Goal: Task Accomplishment & Management: Use online tool/utility

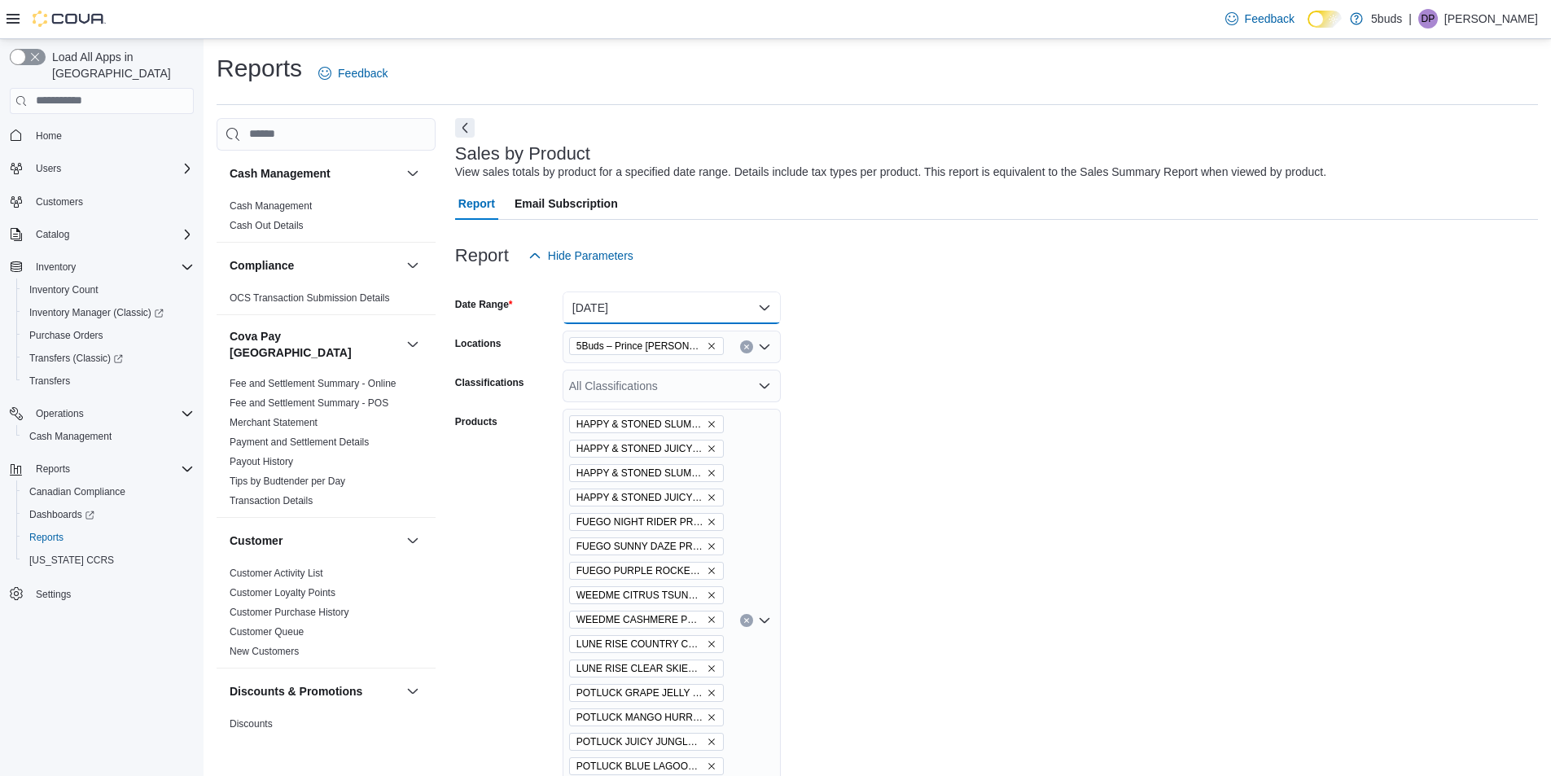
click at [665, 308] on button "Yesterday" at bounding box center [672, 307] width 218 height 33
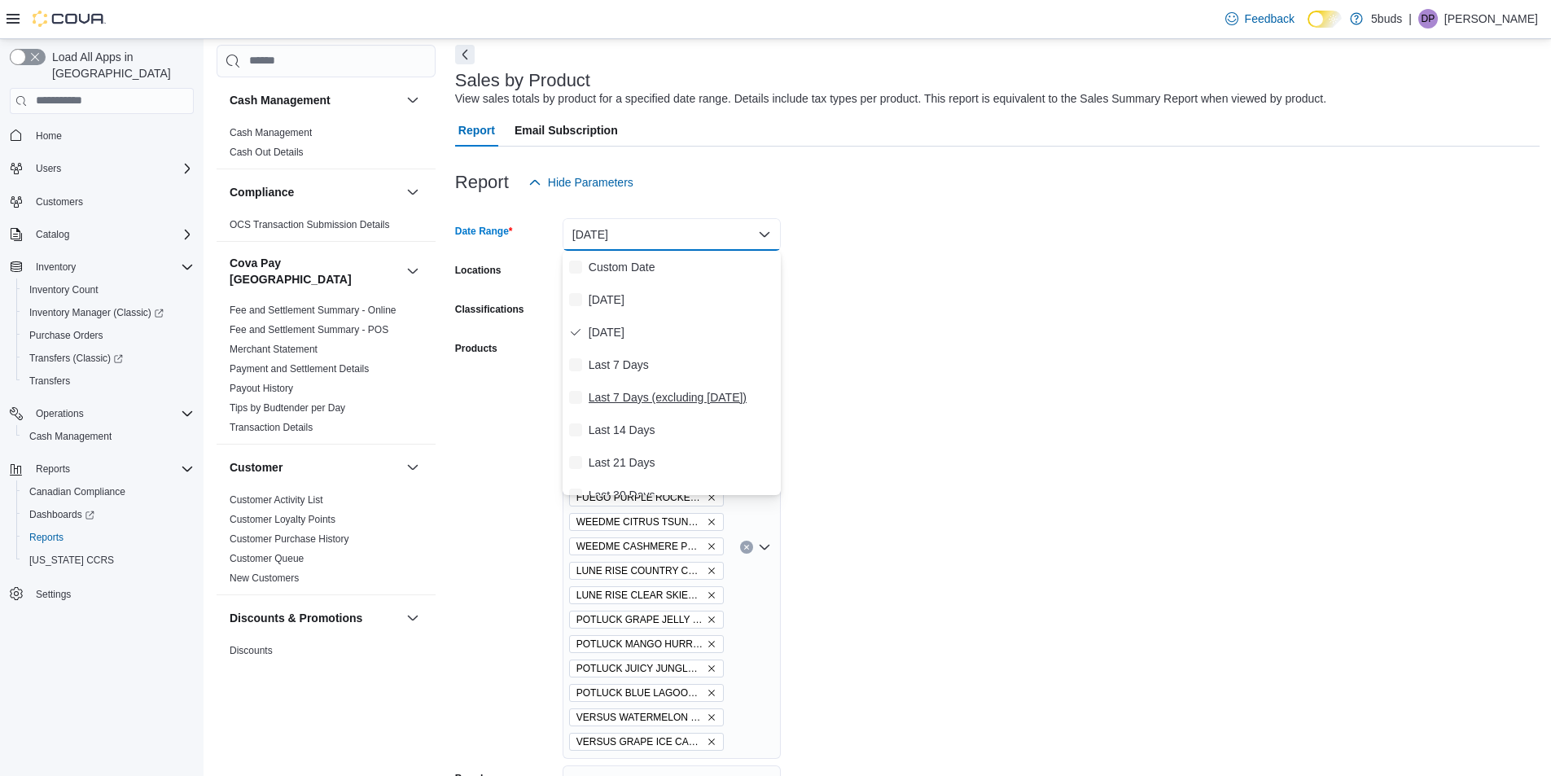
scroll to position [81, 0]
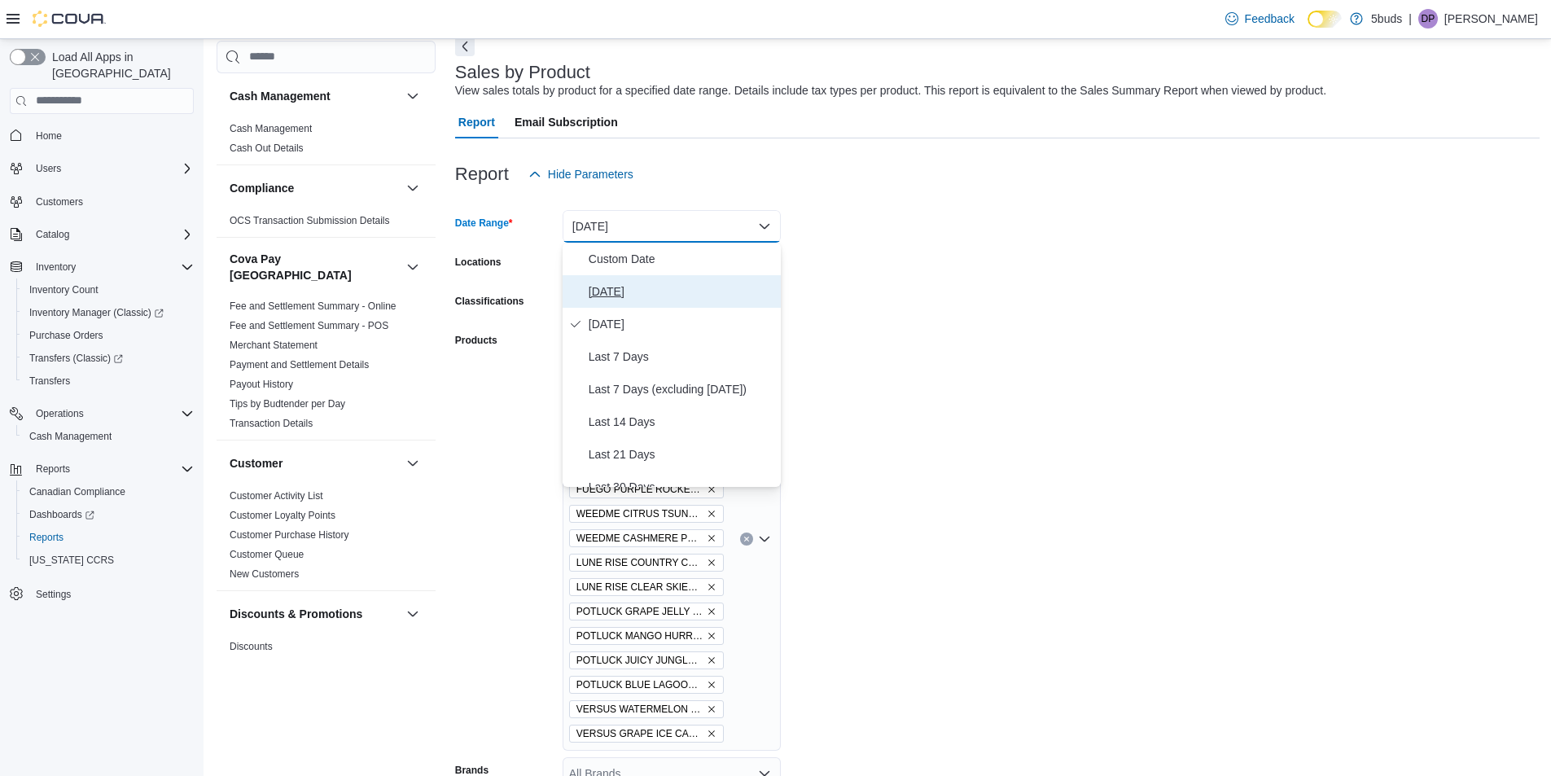
click at [613, 292] on span "Today" at bounding box center [682, 292] width 186 height 20
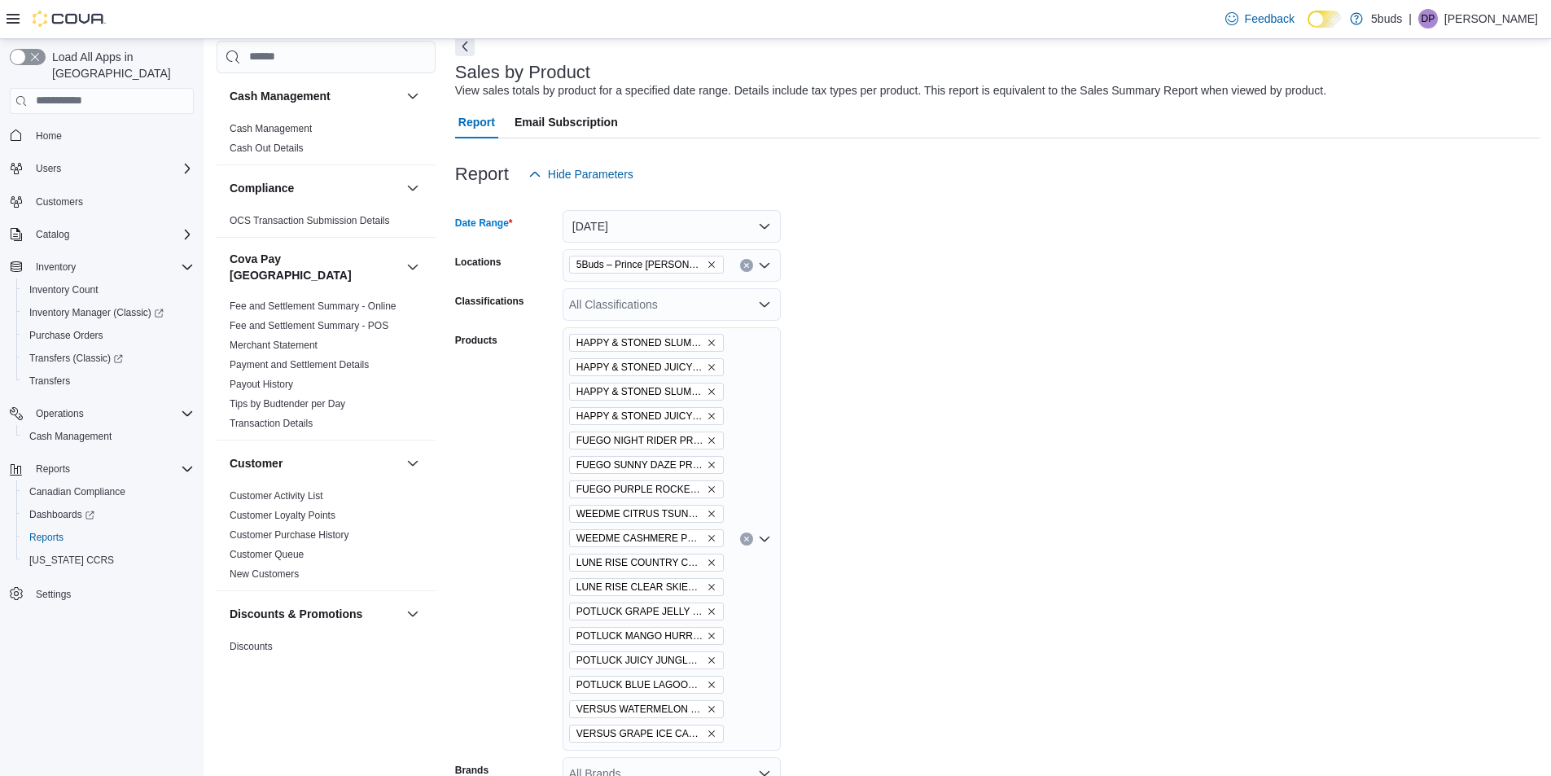
click at [979, 316] on form "Date Range Today Locations 5Buds – Prince Albert Classifications All Classifica…" at bounding box center [997, 571] width 1084 height 762
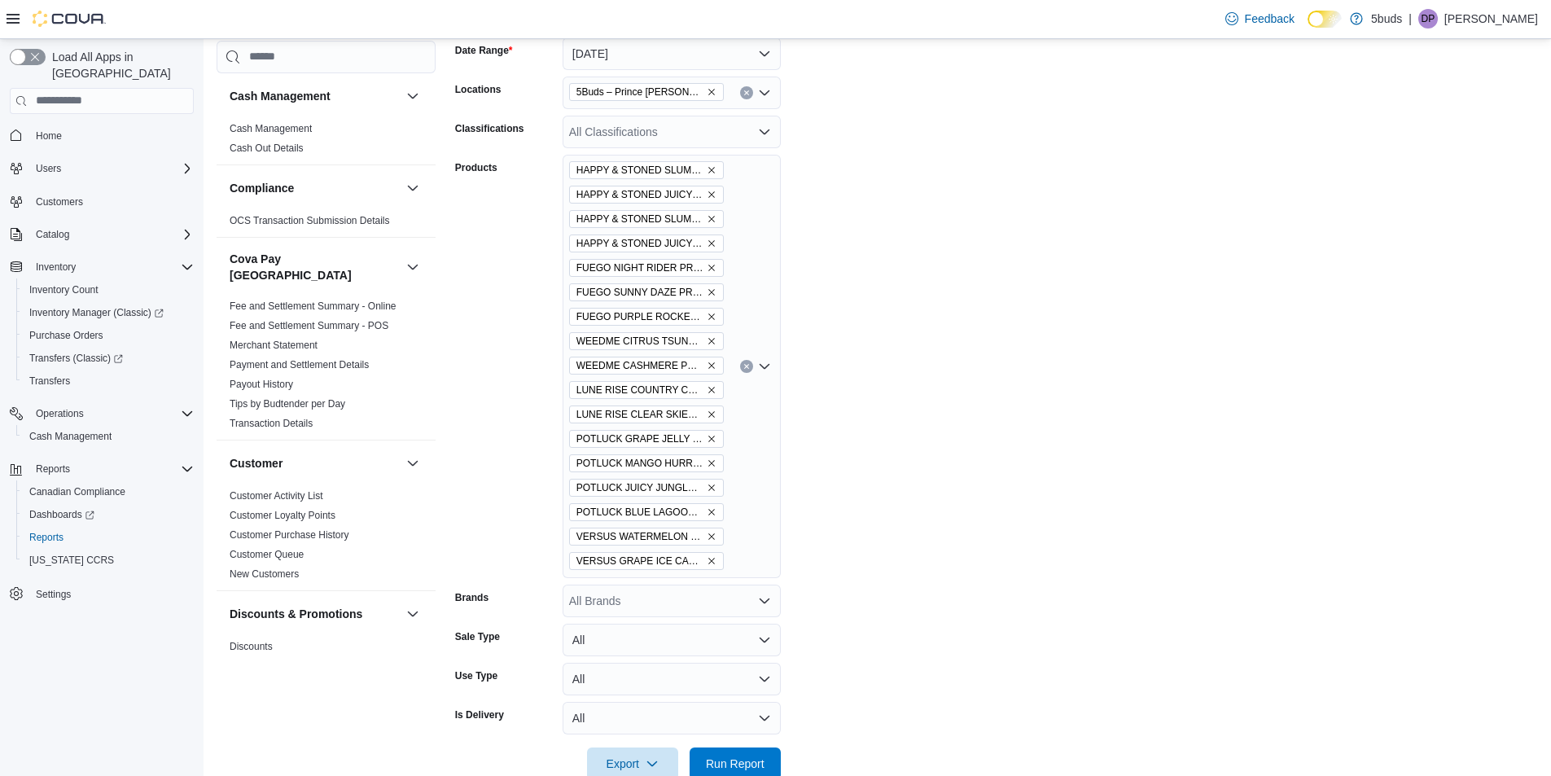
scroll to position [326, 0]
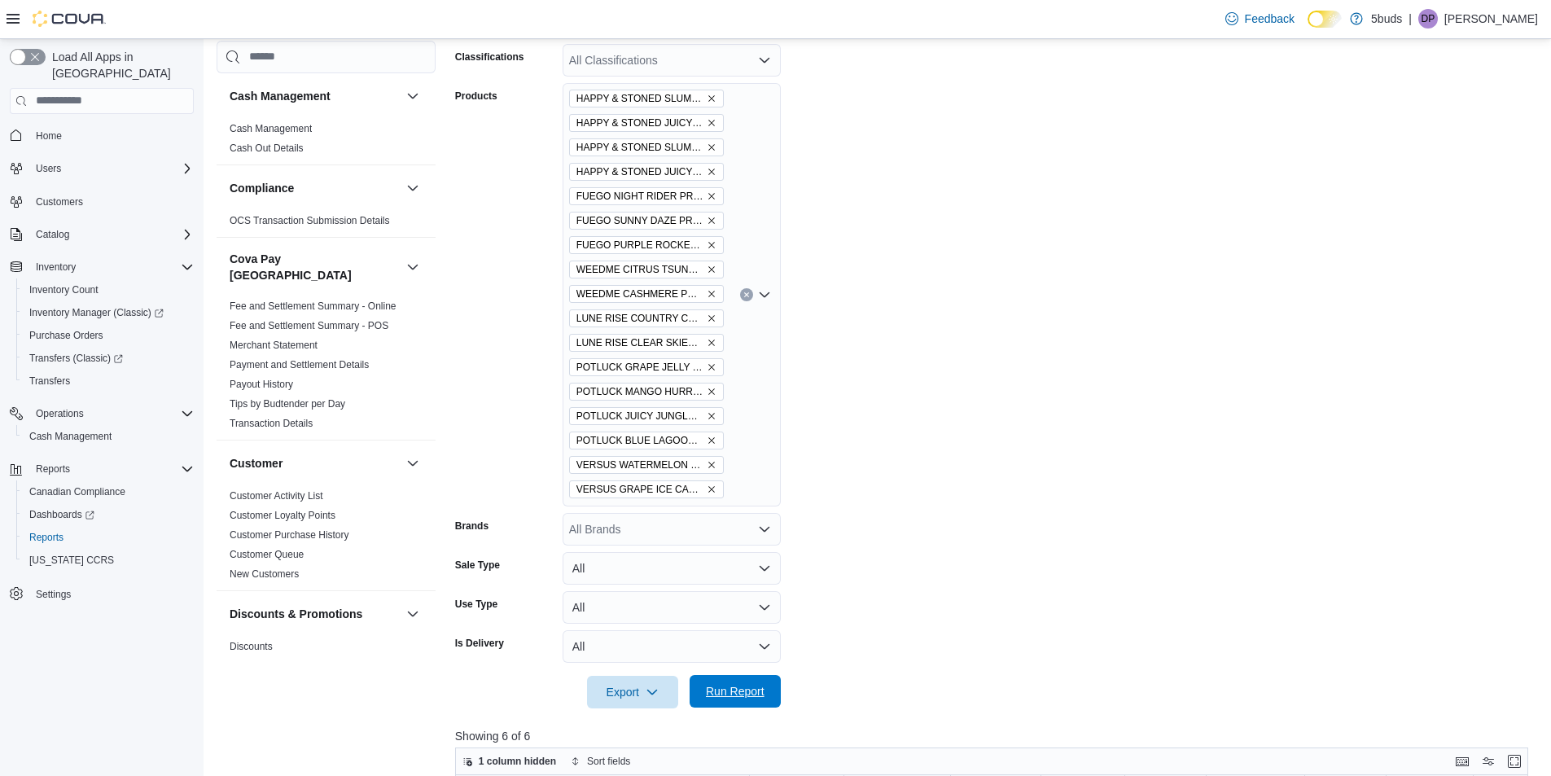
click at [720, 690] on span "Run Report" at bounding box center [735, 691] width 59 height 16
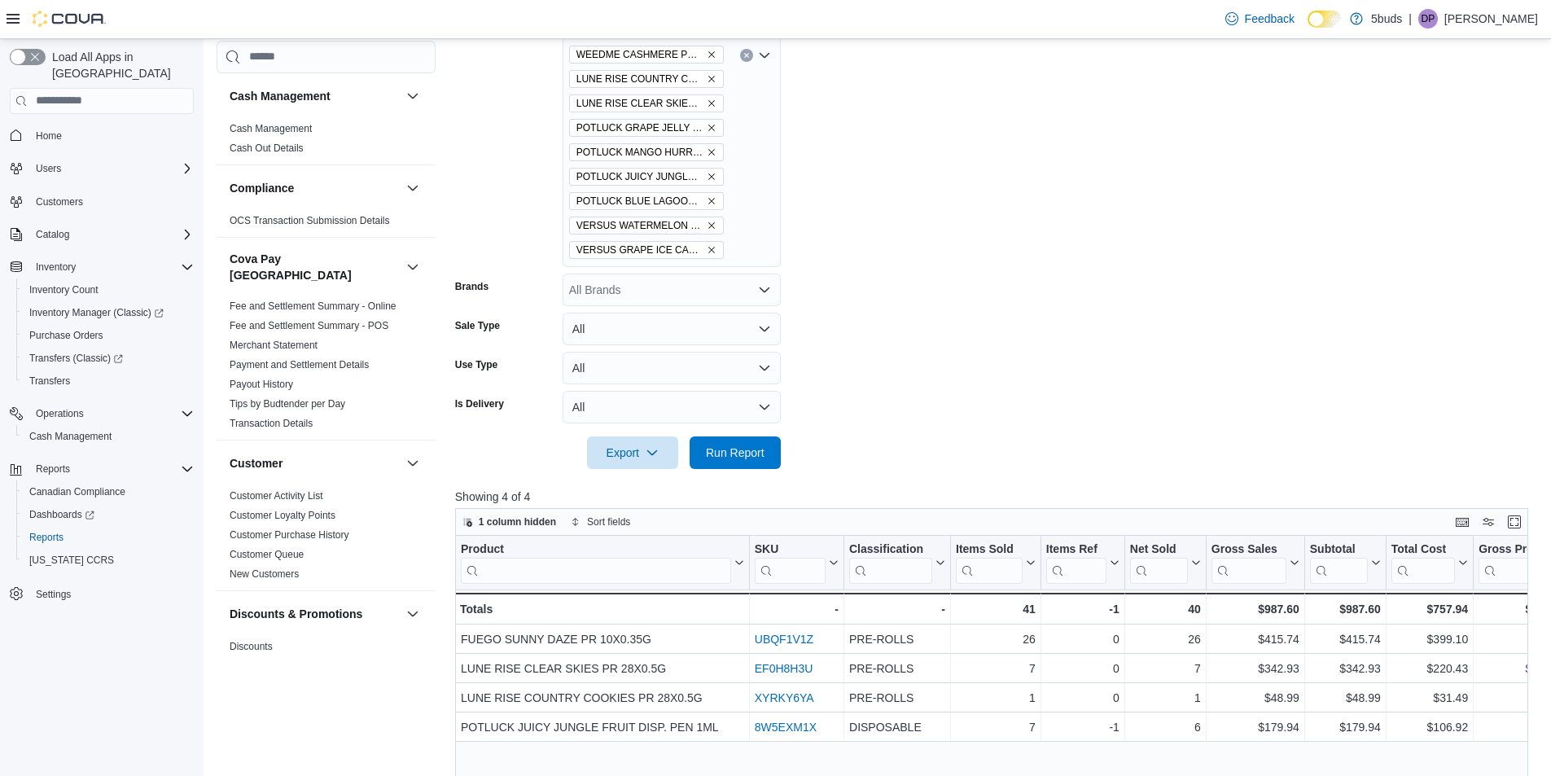
scroll to position [570, 0]
